Goal: Transaction & Acquisition: Purchase product/service

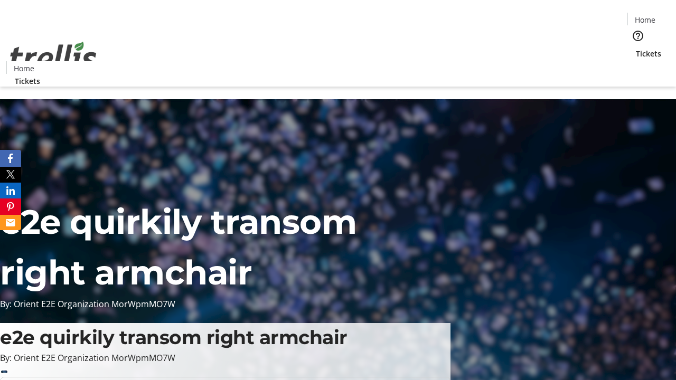
click at [636, 48] on span "Tickets" at bounding box center [648, 53] width 25 height 11
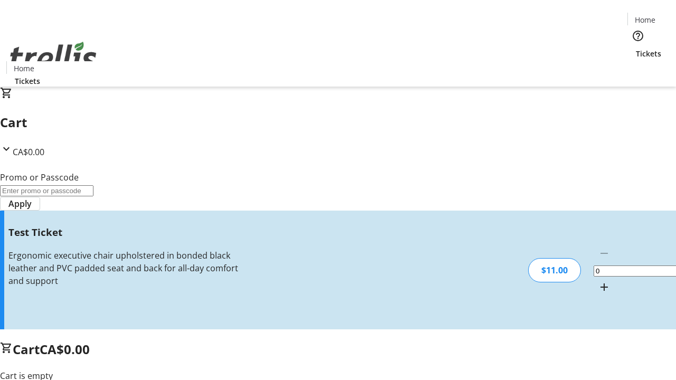
click at [598, 281] on mat-icon "Increment by one" at bounding box center [604, 287] width 13 height 13
type input "1"
type input "UNLOCK"
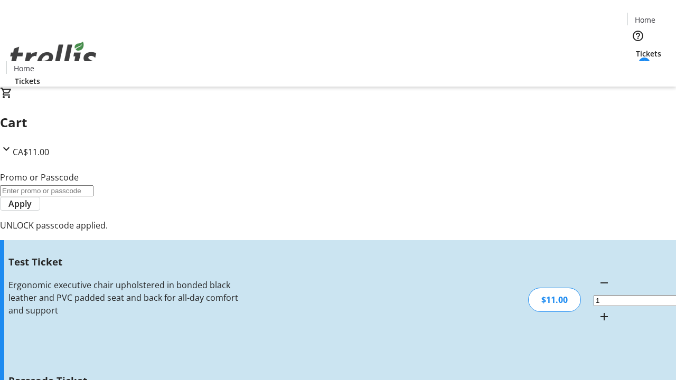
type input "5"
